Goal: Navigation & Orientation: Find specific page/section

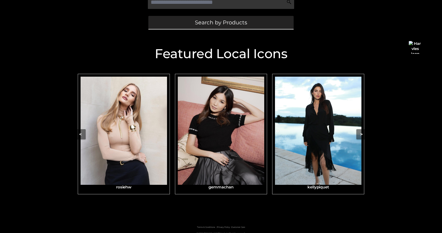
scroll to position [153, 0]
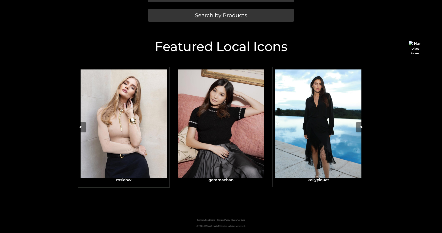
click at [145, 152] on img "Carousel Navigation" at bounding box center [124, 123] width 87 height 108
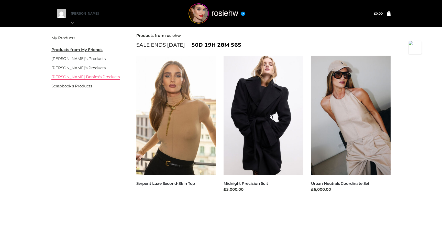
click at [75, 78] on link "[PERSON_NAME] Denim's Products" at bounding box center [85, 76] width 68 height 5
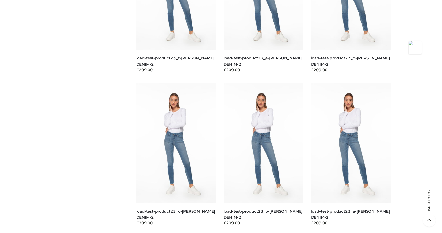
scroll to position [481, 0]
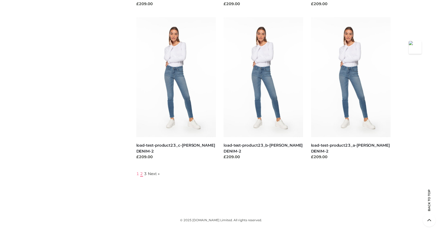
click at [141, 174] on link "2" at bounding box center [141, 173] width 3 height 5
